Goal: Information Seeking & Learning: Learn about a topic

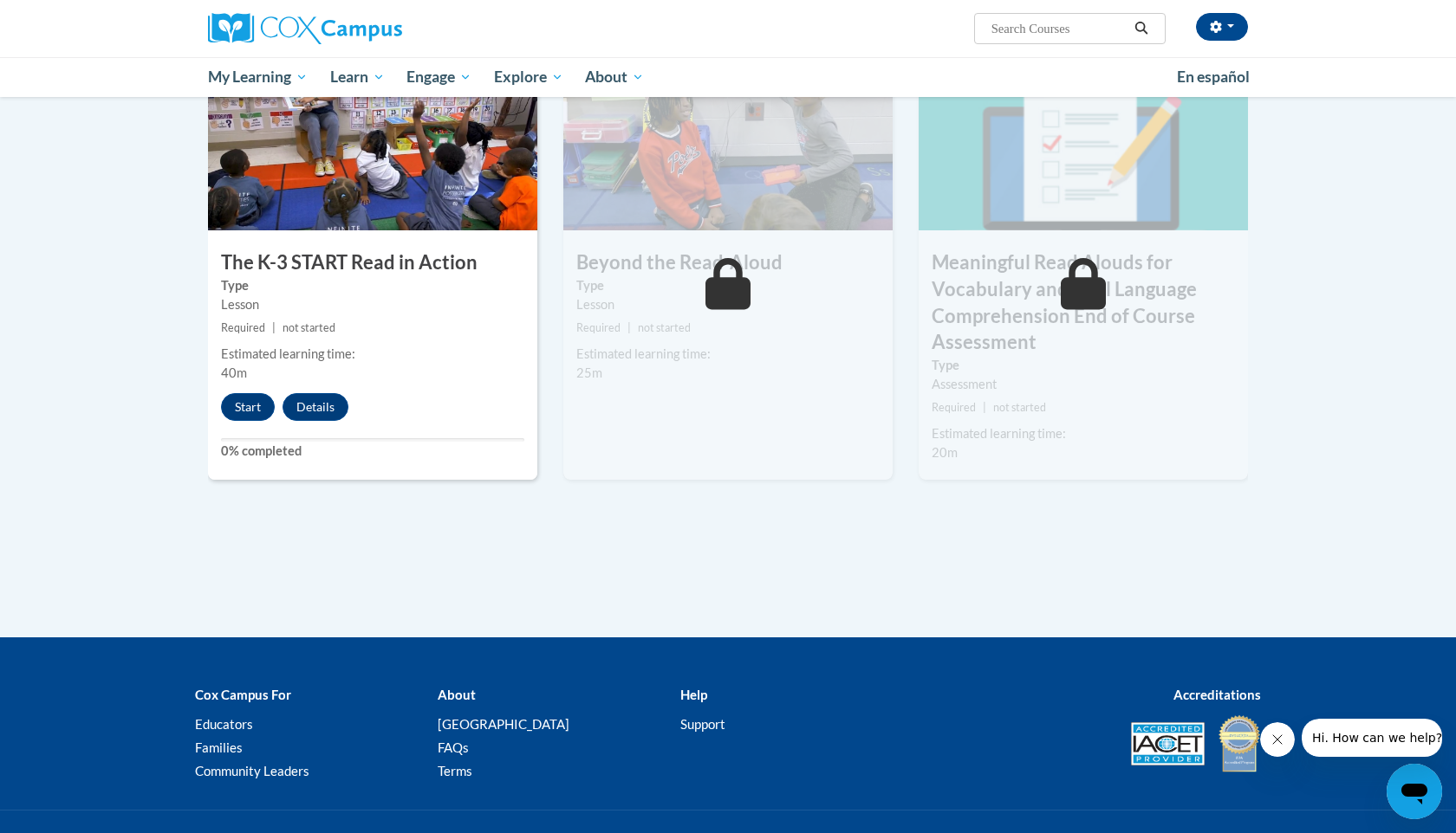
scroll to position [943, 0]
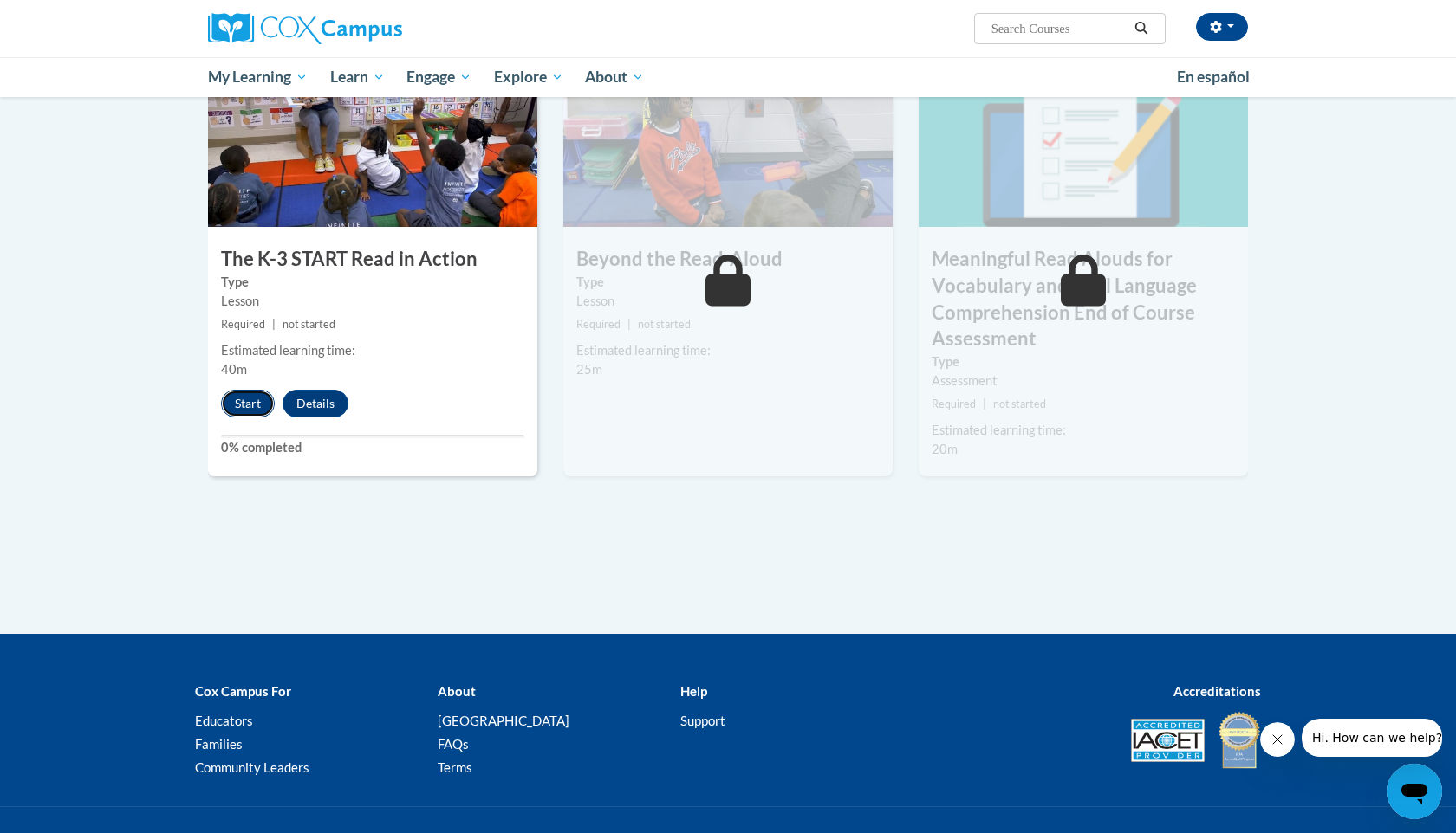
click at [247, 409] on button "Start" at bounding box center [248, 403] width 54 height 28
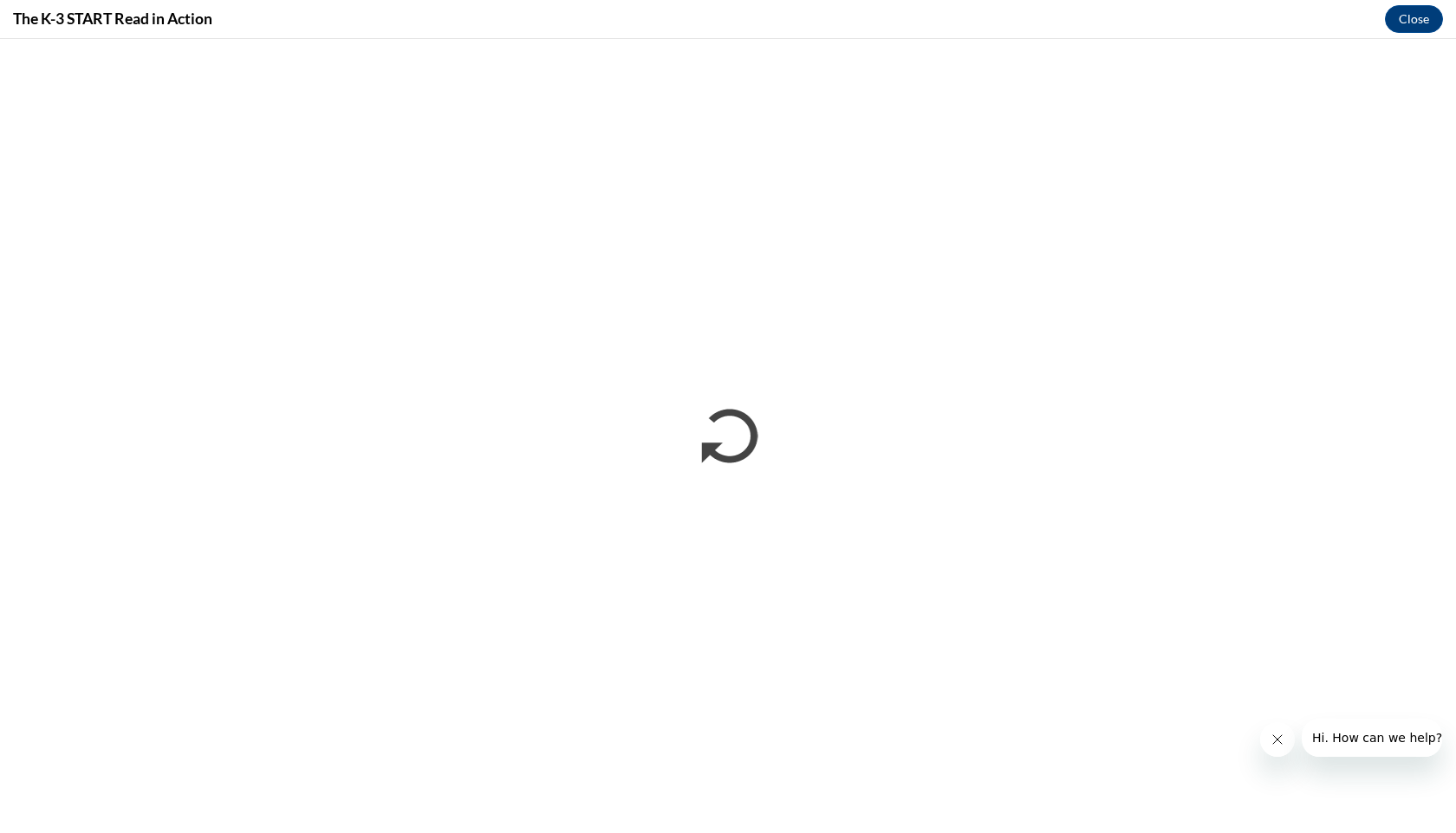
scroll to position [0, 0]
